Goal: Information Seeking & Learning: Learn about a topic

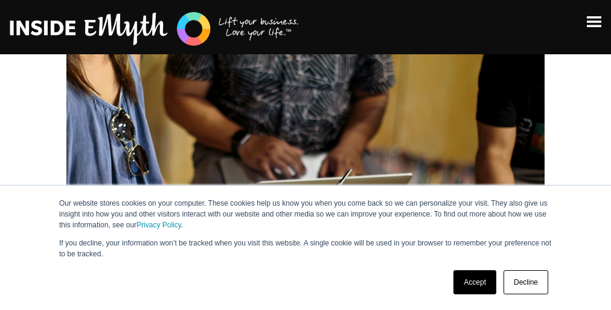
click at [306, 182] on img at bounding box center [305, 189] width 478 height 319
click at [306, 248] on p "If you decline, your information won’t be tracked when you visit this website. …" at bounding box center [305, 249] width 493 height 22
click at [306, 182] on img at bounding box center [305, 189] width 478 height 319
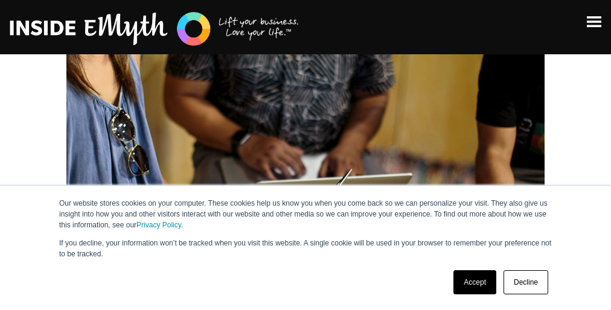
click at [306, 248] on p "If you decline, your information won’t be tracked when you visit this website. …" at bounding box center [305, 249] width 493 height 22
click at [306, 182] on img at bounding box center [305, 189] width 478 height 319
click at [306, 248] on p "If you decline, your information won’t be tracked when you visit this website. …" at bounding box center [305, 249] width 493 height 22
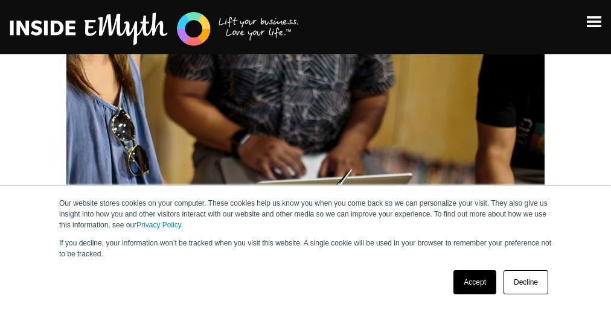
click at [306, 182] on img at bounding box center [305, 189] width 478 height 319
click at [306, 248] on p "If you decline, your information won’t be tracked when you visit this website. …" at bounding box center [305, 249] width 493 height 22
